Goal: Navigation & Orientation: Find specific page/section

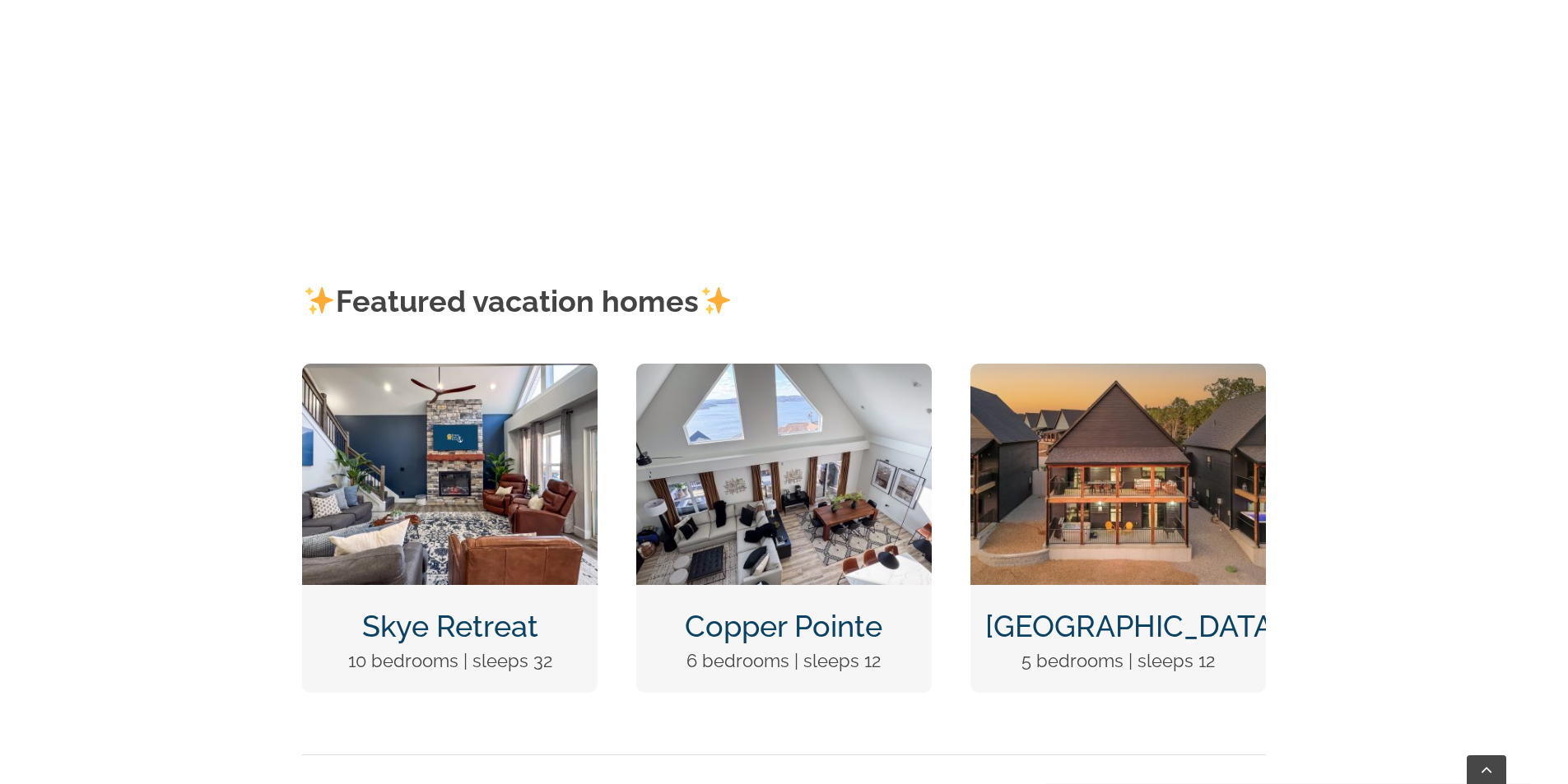
scroll to position [620, 0]
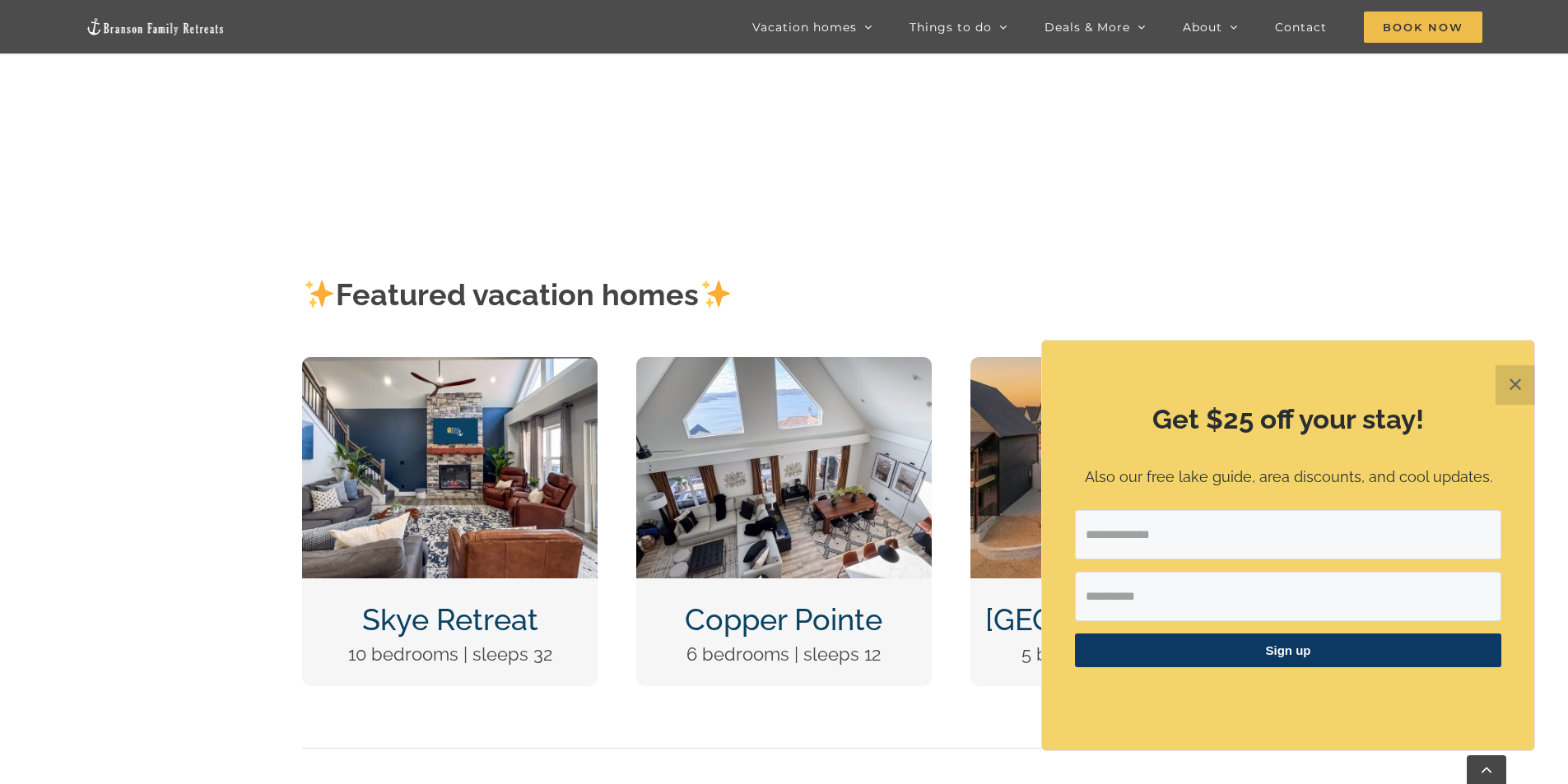
click at [1521, 383] on button "✕" at bounding box center [1515, 385] width 40 height 40
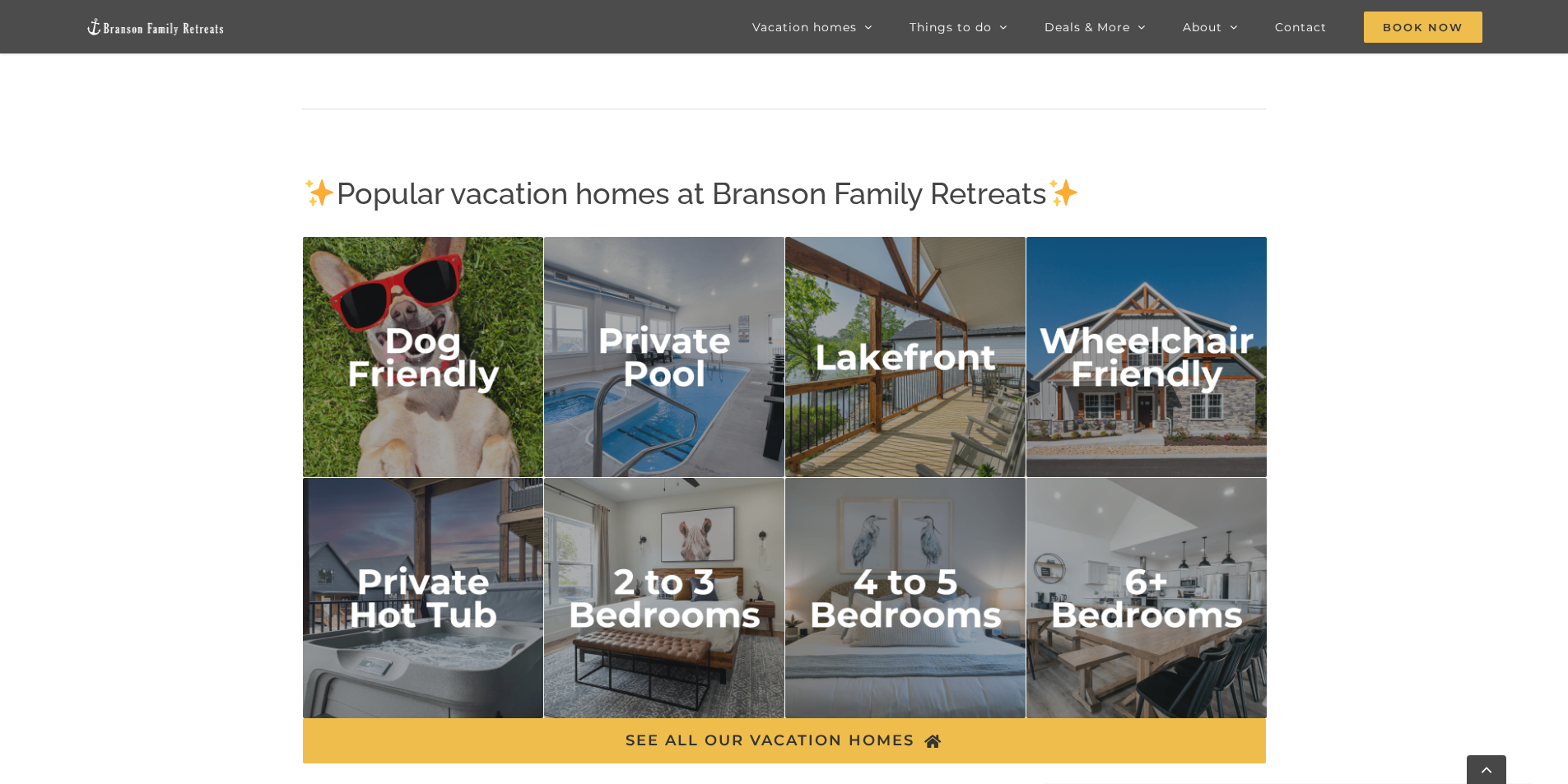
scroll to position [2661, 0]
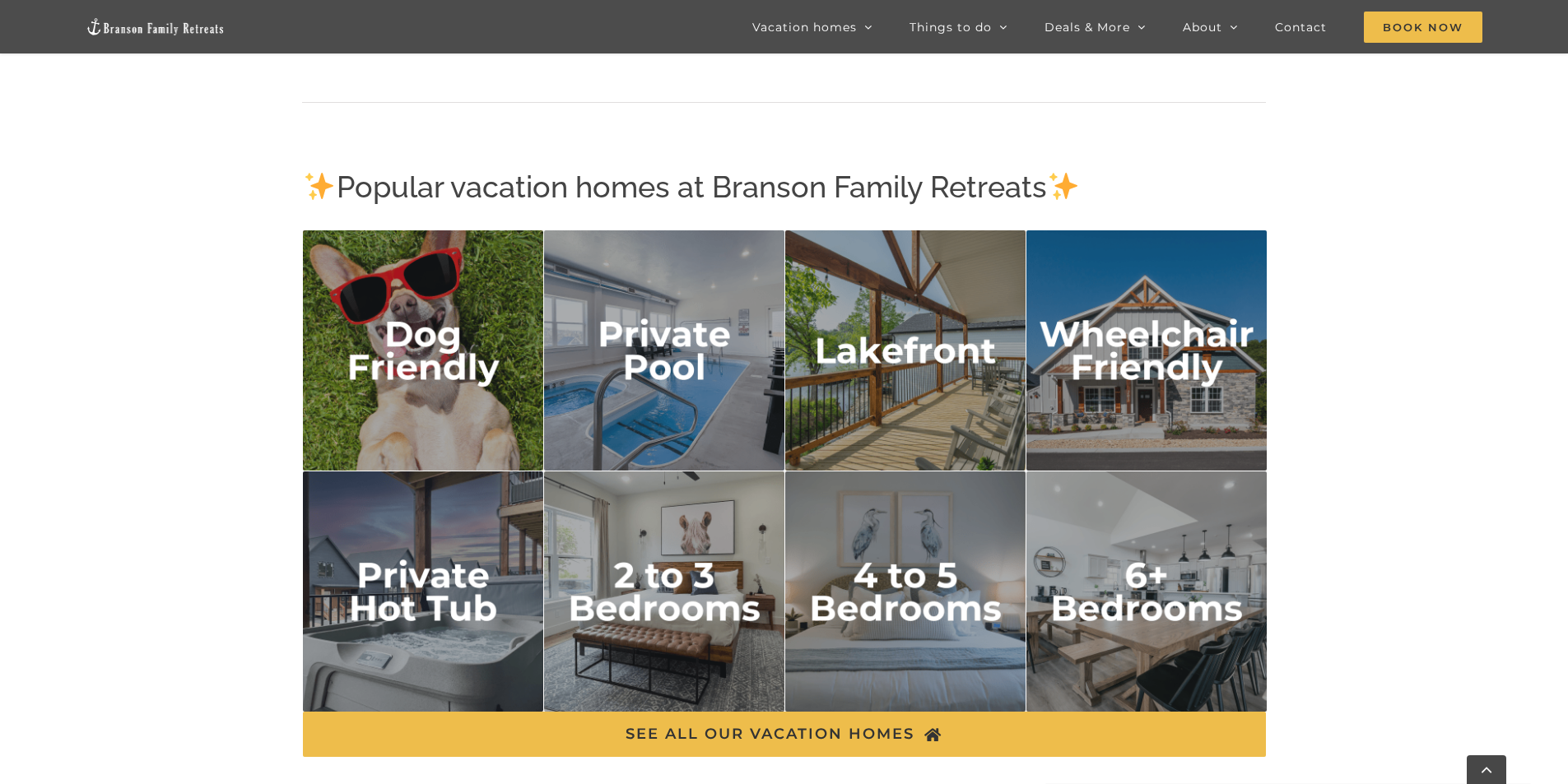
click at [414, 376] on img "dog friendly" at bounding box center [424, 351] width 242 height 242
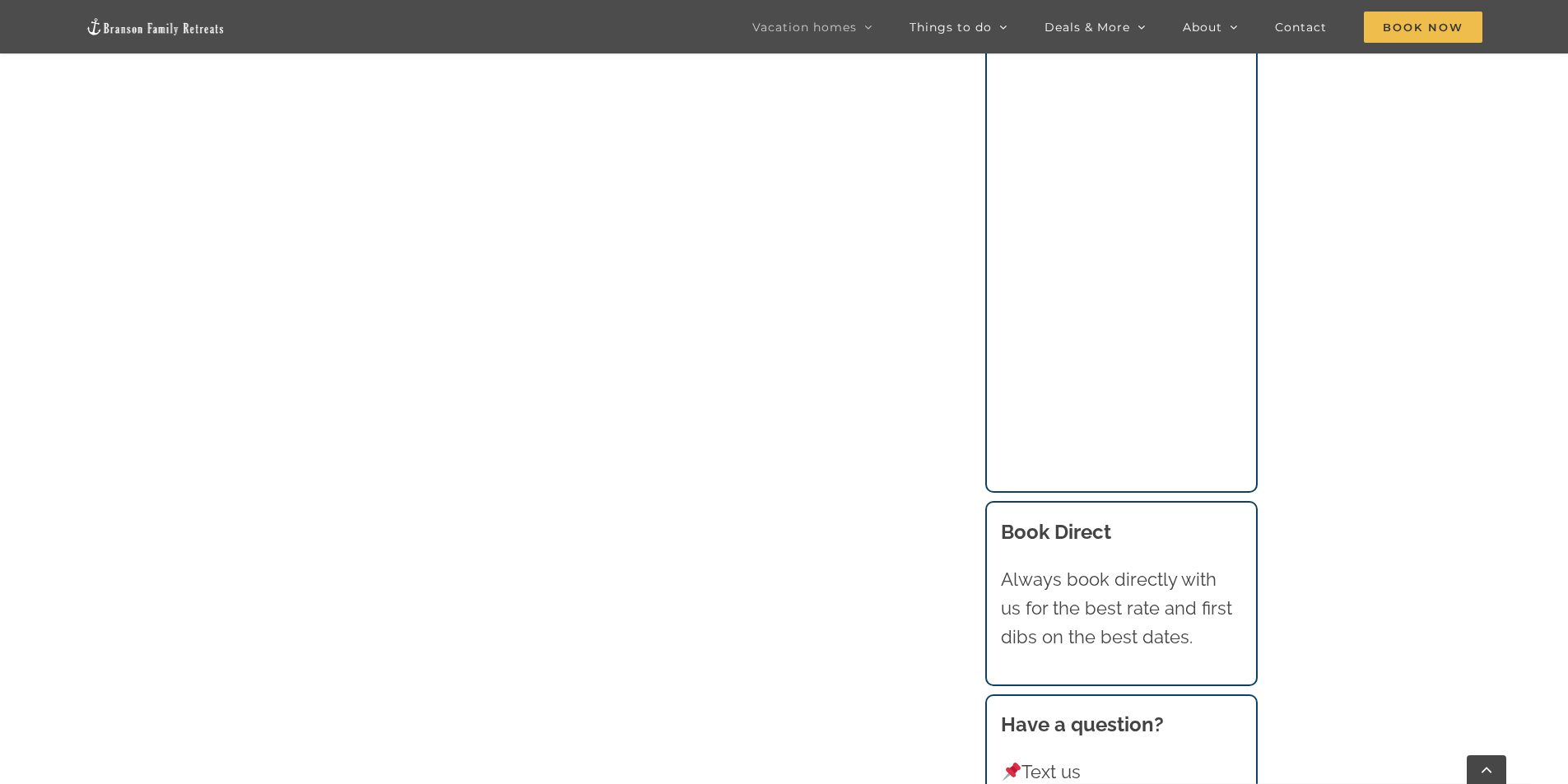
scroll to position [2089, 0]
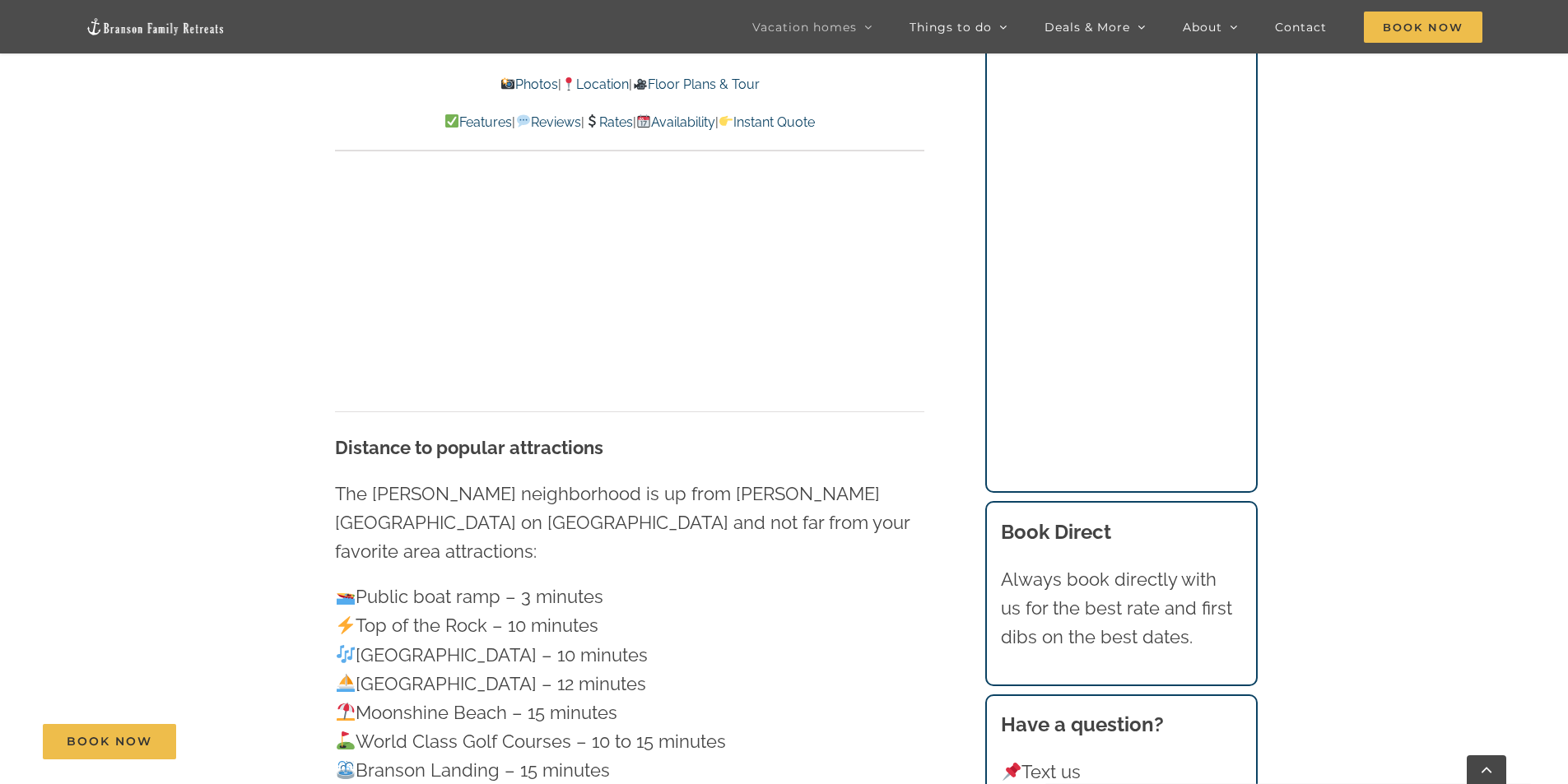
scroll to position [4709, 0]
